Goal: Transaction & Acquisition: Purchase product/service

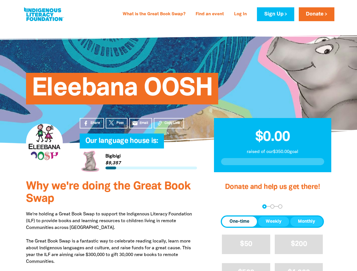
click at [178, 136] on h4 "Our language house is:﻿" at bounding box center [143, 141] width 117 height 11
click at [169, 123] on span "Copy Link" at bounding box center [173, 123] width 16 height 5
click at [228, 207] on div "arrow_back Back Step 1 Step 2 Step 3" at bounding box center [272, 207] width 103 height 4
click at [264, 207] on div "Navigate to step 1 of 3 to enter your donation amount" at bounding box center [264, 206] width 1 height 1
click at [240, 222] on span "One-time" at bounding box center [240, 222] width 20 height 7
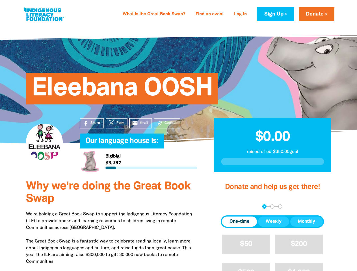
click at [274, 222] on span "Weekly" at bounding box center [274, 222] width 16 height 7
click at [307, 222] on span "Monthly" at bounding box center [306, 222] width 17 height 7
